Goal: Transaction & Acquisition: Obtain resource

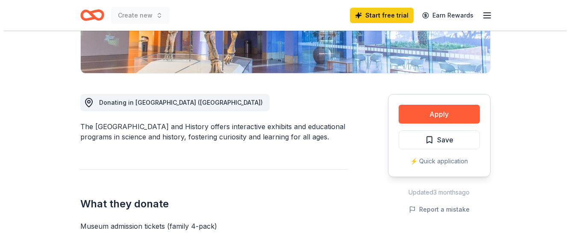
scroll to position [214, 0]
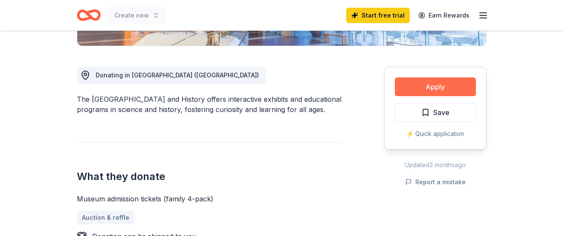
click at [413, 85] on button "Apply" at bounding box center [435, 86] width 81 height 19
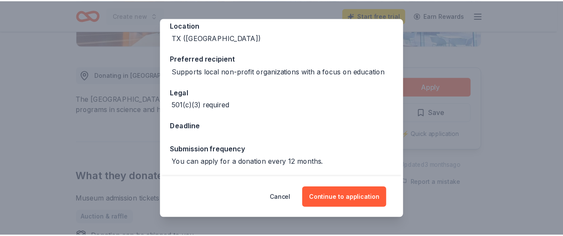
scroll to position [112, 0]
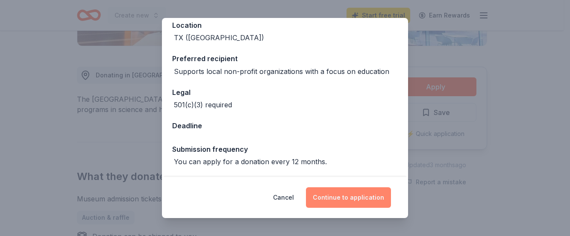
click at [364, 200] on button "Continue to application" at bounding box center [348, 197] width 85 height 21
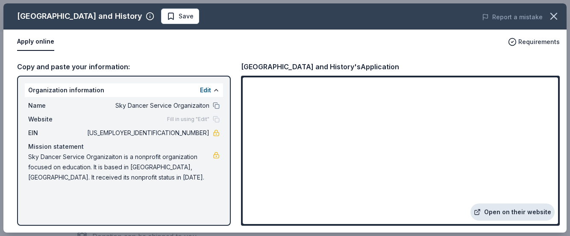
click at [492, 214] on link "Open on their website" at bounding box center [512, 211] width 84 height 17
click at [552, 14] on icon "button" at bounding box center [554, 16] width 12 height 12
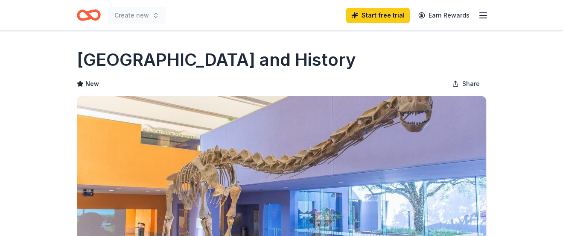
click at [96, 12] on icon "Home" at bounding box center [92, 15] width 13 height 9
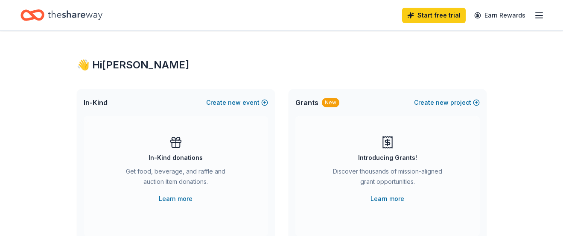
click at [540, 12] on icon "button" at bounding box center [539, 15] width 10 height 10
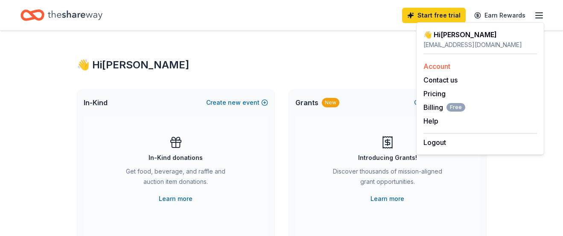
click at [441, 67] on link "Account" at bounding box center [437, 66] width 27 height 9
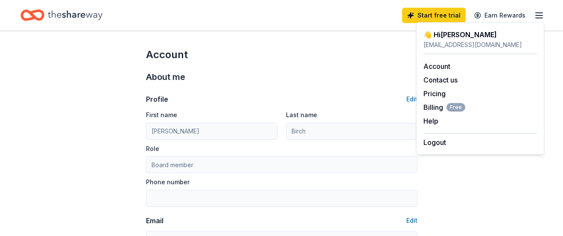
click at [381, 67] on div "About me Profile Edit First name Alisha Last name Birch Role Board member Phone…" at bounding box center [282, 180] width 272 height 236
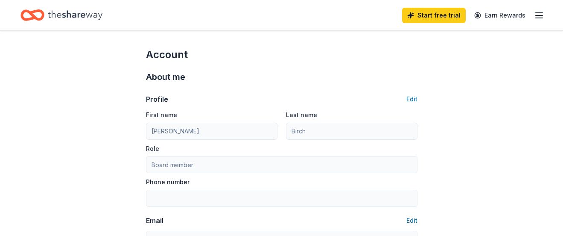
click at [81, 11] on icon "Home" at bounding box center [75, 15] width 55 height 18
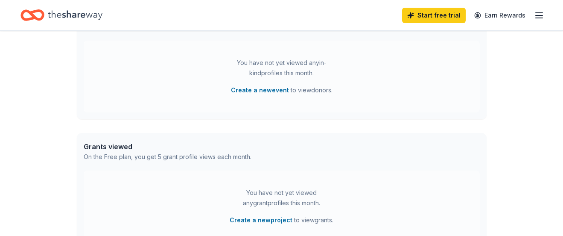
scroll to position [256, 0]
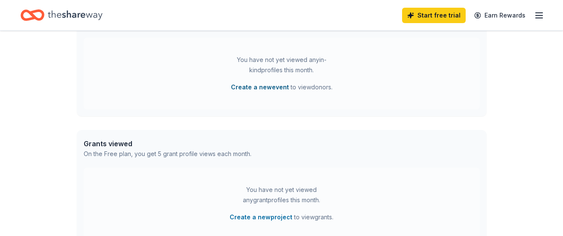
click at [282, 88] on button "Create a new event" at bounding box center [260, 87] width 58 height 10
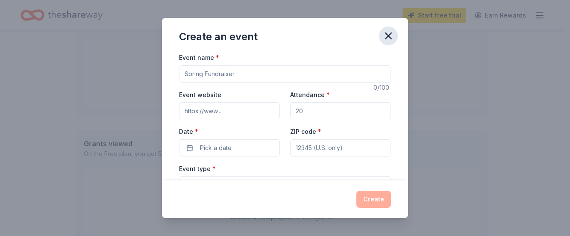
click at [389, 35] on icon "button" at bounding box center [388, 36] width 6 height 6
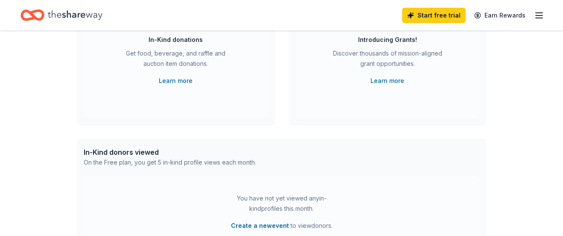
scroll to position [0, 0]
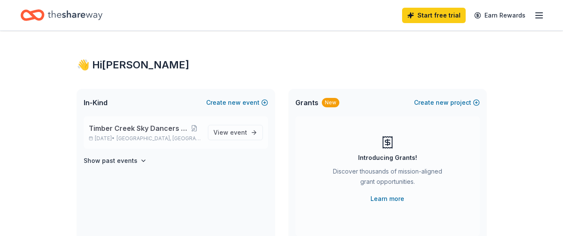
click at [159, 129] on span "Timber Creek Sky Dancers Craft Show" at bounding box center [138, 128] width 99 height 10
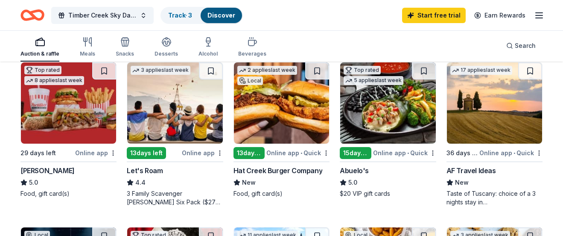
scroll to position [427, 0]
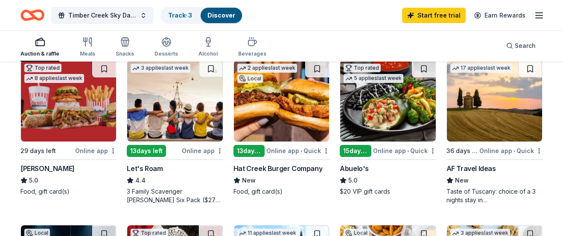
click at [267, 123] on img at bounding box center [281, 100] width 95 height 81
click at [86, 106] on img at bounding box center [68, 100] width 95 height 81
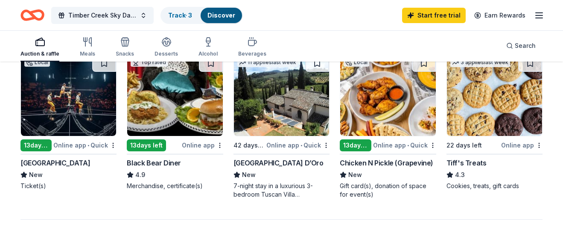
scroll to position [598, 0]
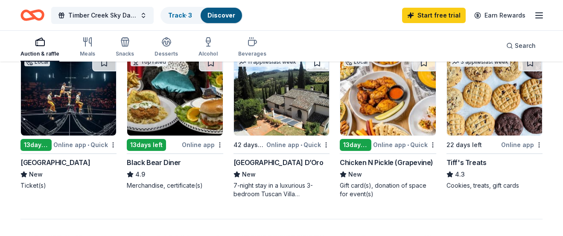
click at [73, 109] on img at bounding box center [68, 94] width 95 height 81
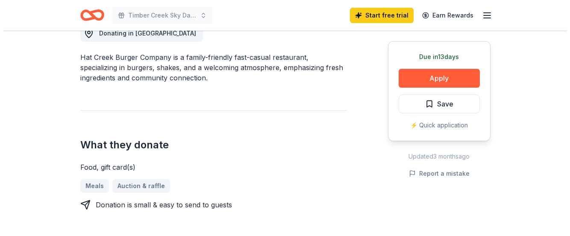
scroll to position [256, 0]
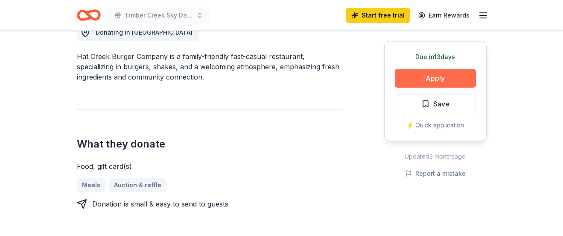
click at [439, 80] on button "Apply" at bounding box center [435, 78] width 81 height 19
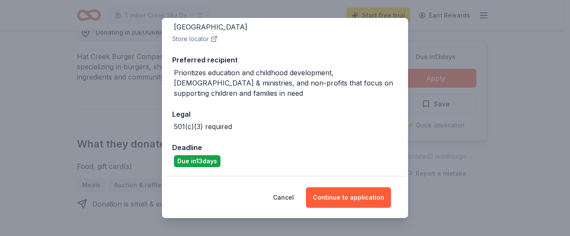
scroll to position [112, 0]
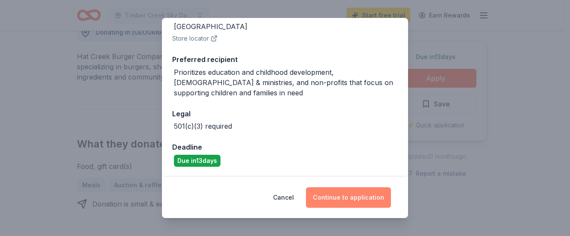
click at [343, 193] on button "Continue to application" at bounding box center [348, 197] width 85 height 21
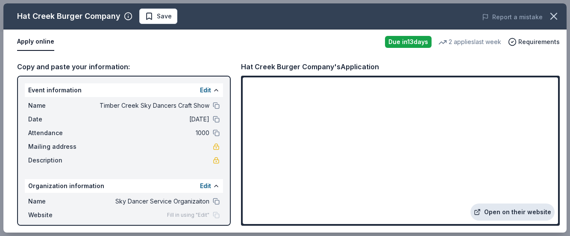
click at [536, 208] on link "Open on their website" at bounding box center [512, 211] width 84 height 17
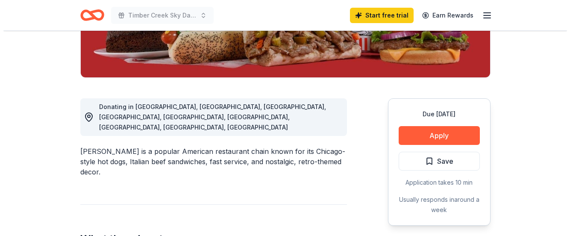
scroll to position [171, 0]
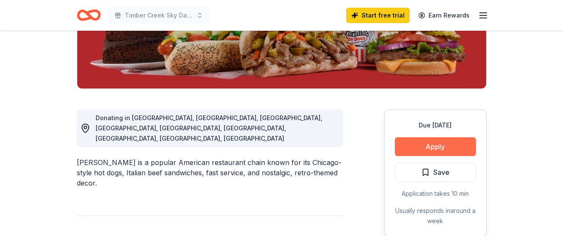
click at [431, 138] on button "Apply" at bounding box center [435, 146] width 81 height 19
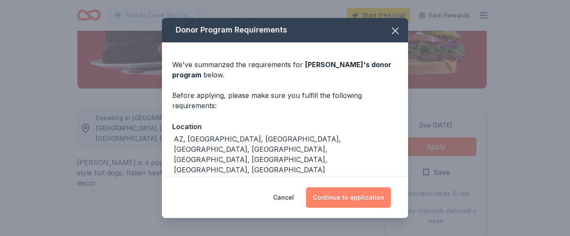
click at [371, 197] on button "Continue to application" at bounding box center [348, 197] width 85 height 21
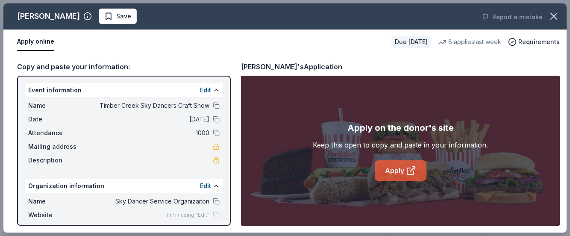
click at [401, 173] on link "Apply" at bounding box center [401, 170] width 52 height 21
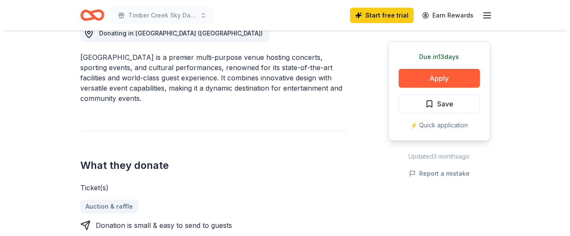
scroll to position [256, 0]
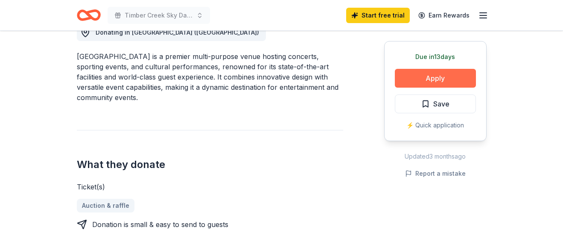
click at [435, 77] on button "Apply" at bounding box center [435, 78] width 81 height 19
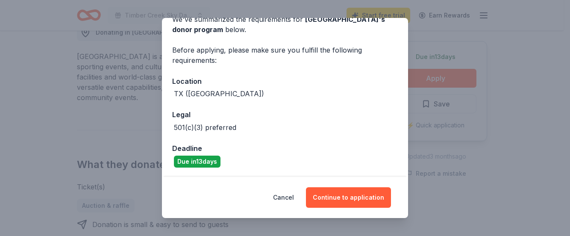
scroll to position [46, 0]
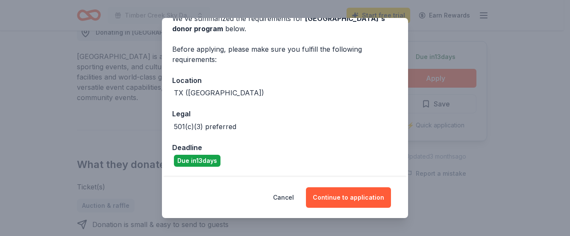
click at [360, 210] on div "Cancel Continue to application" at bounding box center [285, 197] width 246 height 41
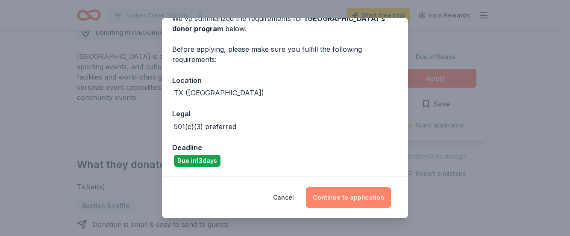
click at [361, 201] on button "Continue to application" at bounding box center [348, 197] width 85 height 21
